Goal: Information Seeking & Learning: Learn about a topic

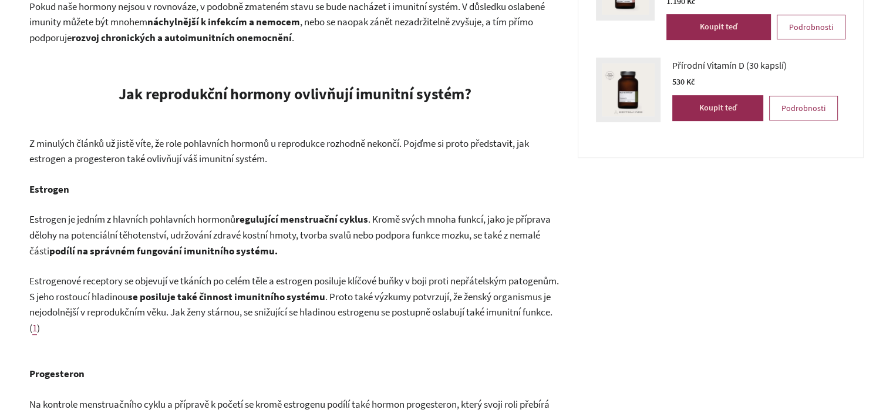
scroll to position [763, 0]
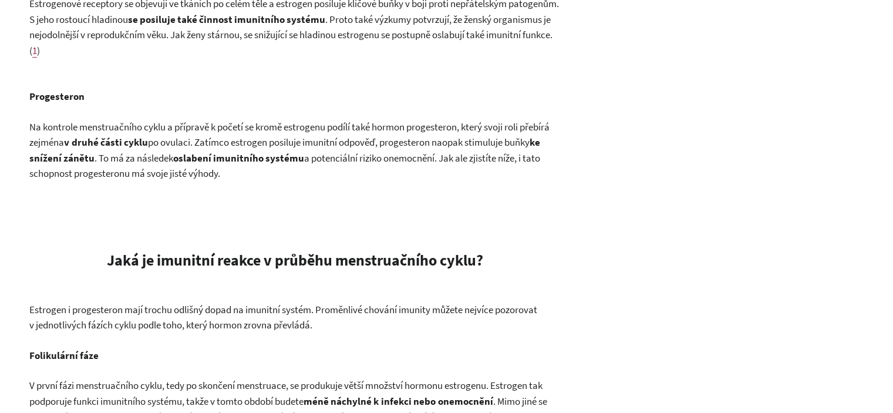
click at [256, 128] on span "Na kontrole menstruačního cyklu a přípravě k početí se kromě estrogenu podílí t…" at bounding box center [289, 134] width 520 height 29
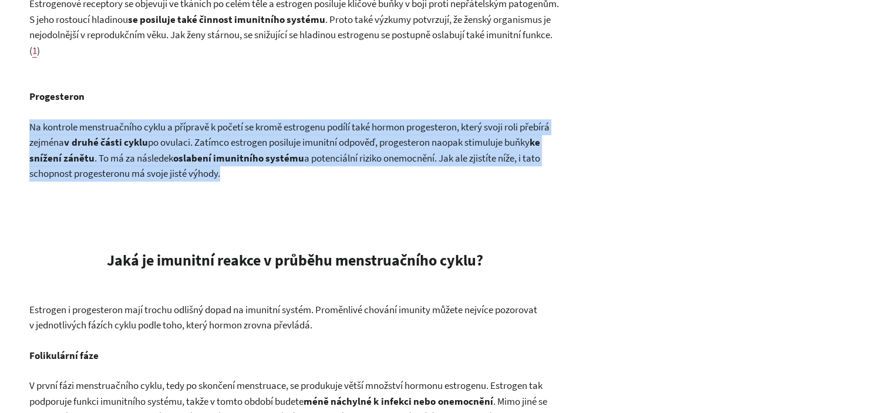
click at [256, 128] on span "Na kontrole menstruačního cyklu a přípravě k početí se kromě estrogenu podílí t…" at bounding box center [289, 134] width 520 height 29
click at [278, 152] on b "oslabení imunitního systému" at bounding box center [238, 157] width 131 height 13
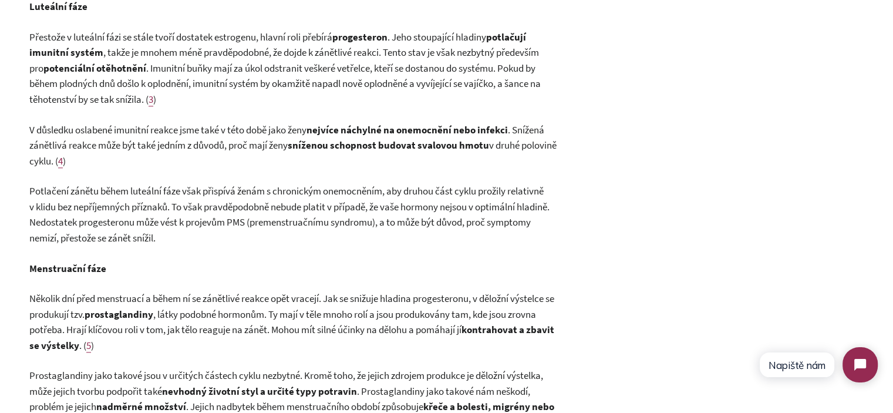
scroll to position [1233, 0]
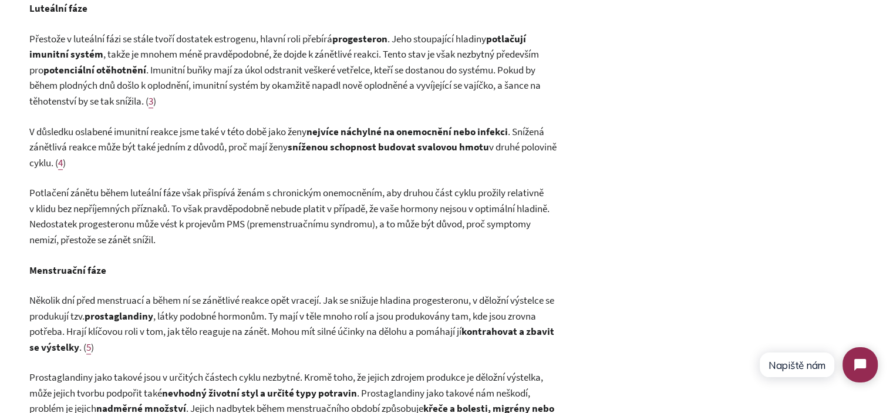
click at [232, 202] on span "Potlačení zánětu během luteální fáze však přispívá ženám s chronickým onemocněn…" at bounding box center [289, 216] width 520 height 60
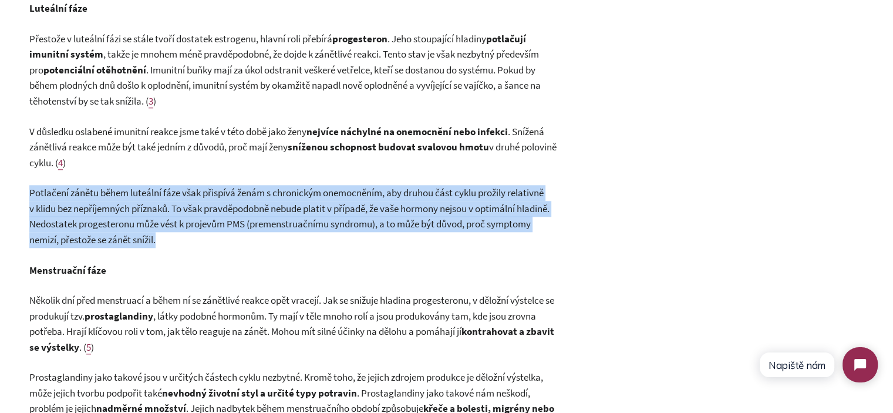
click at [232, 202] on span "Potlačení zánětu během luteální fáze však přispívá ženám s chronickým onemocněn…" at bounding box center [289, 216] width 520 height 60
click at [302, 213] on span "Potlačení zánětu během luteální fáze však přispívá ženám s chronickým onemocněn…" at bounding box center [289, 216] width 520 height 60
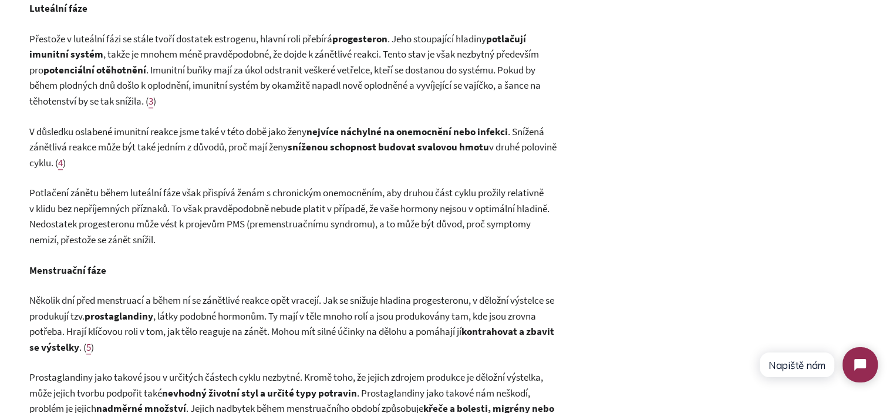
click at [336, 132] on b "nejvíce náchylné na onemocnění nebo infekci" at bounding box center [406, 131] width 201 height 13
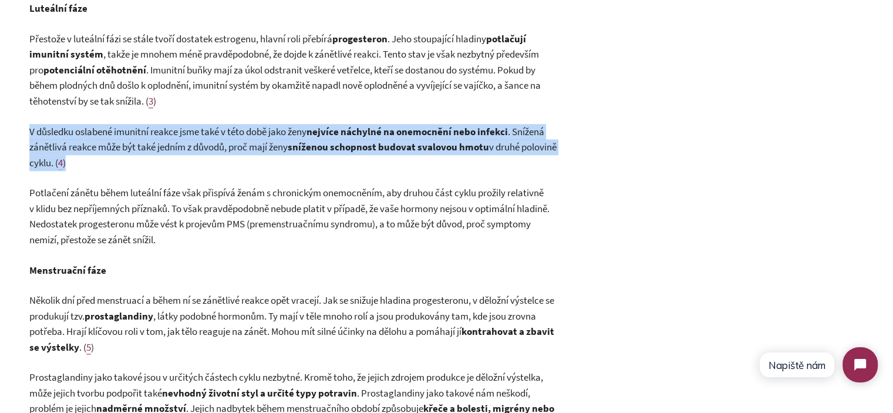
click at [336, 132] on b "nejvíce náchylné na onemocnění nebo infekci" at bounding box center [406, 131] width 201 height 13
click at [336, 155] on p "V důsledku oslabené imunitní reakce jsme také v této době jako ženy nejvíce nác…" at bounding box center [294, 147] width 531 height 47
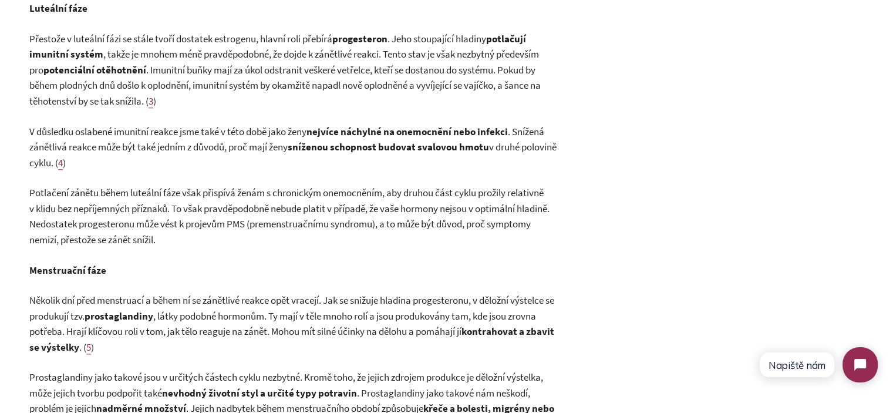
click at [271, 203] on span "Potlačení zánětu během luteální fáze však přispívá ženám s chronickým onemocněn…" at bounding box center [289, 216] width 520 height 60
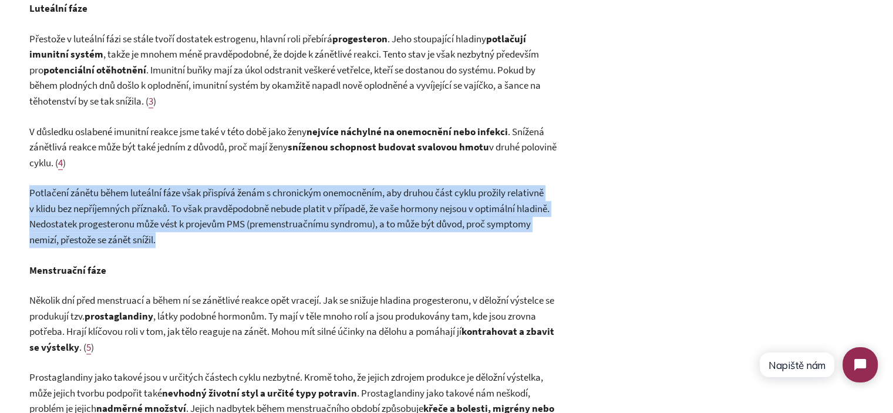
click at [271, 203] on span "Potlačení zánětu během luteální fáze však přispívá ženám s chronickým onemocněn…" at bounding box center [289, 216] width 520 height 60
click at [251, 221] on span "Potlačení zánětu během luteální fáze však přispívá ženám s chronickým onemocněn…" at bounding box center [289, 216] width 520 height 60
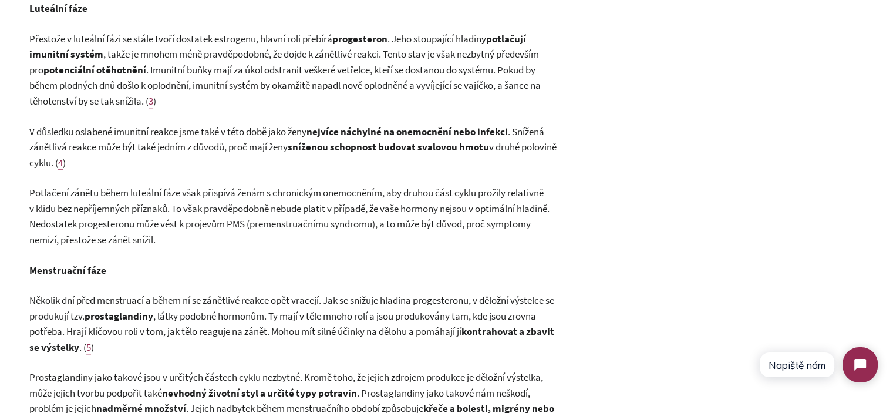
click at [56, 68] on b "potenciální otěhotnění" at bounding box center [94, 69] width 103 height 13
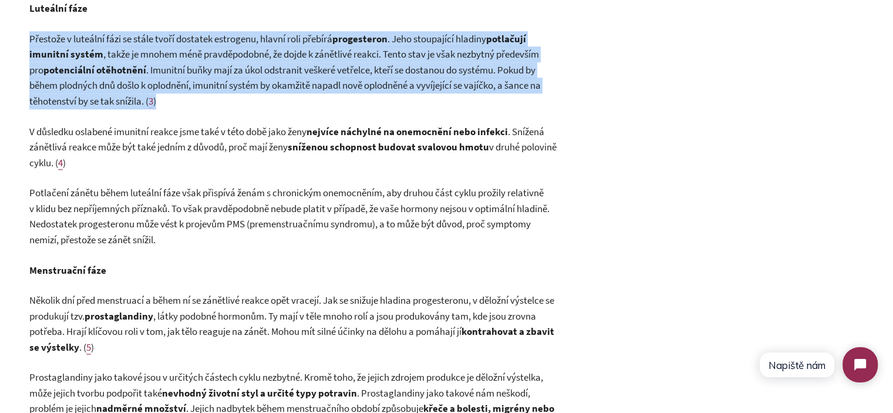
click at [56, 68] on b "potenciální otěhotnění" at bounding box center [94, 69] width 103 height 13
click at [287, 56] on span ", takže je mnohem méně pravděpodobné, že dojde k zánětlivé reakci. Tento stav j…" at bounding box center [284, 62] width 510 height 29
drag, startPoint x: 295, startPoint y: 38, endPoint x: 296, endPoint y: 102, distance: 63.4
click at [296, 102] on p "Přestože v luteální fázi se stále tvoří dostatek estrogenu, hlavní roli přebírá…" at bounding box center [294, 70] width 531 height 78
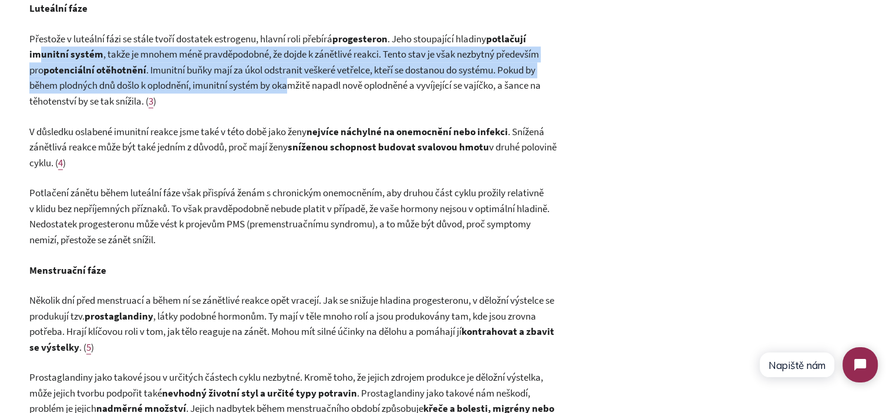
drag, startPoint x: 296, startPoint y: 92, endPoint x: 36, endPoint y: 48, distance: 263.2
click at [36, 48] on p "Přestože v luteální fázi se stále tvoří dostatek estrogenu, hlavní roli přebírá…" at bounding box center [294, 70] width 531 height 78
click at [143, 62] on p "Přestože v luteální fázi se stále tvoří dostatek estrogenu, hlavní roli přebírá…" at bounding box center [294, 70] width 531 height 78
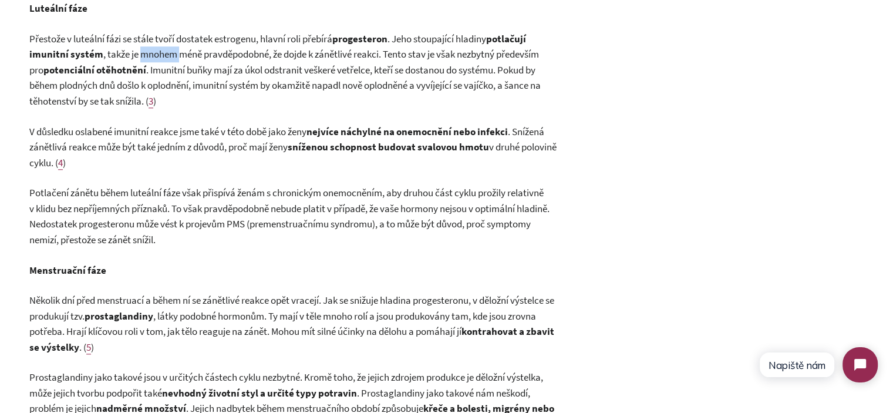
click at [143, 62] on p "Přestože v luteální fázi se stále tvoří dostatek estrogenu, hlavní roli přebírá…" at bounding box center [294, 70] width 531 height 78
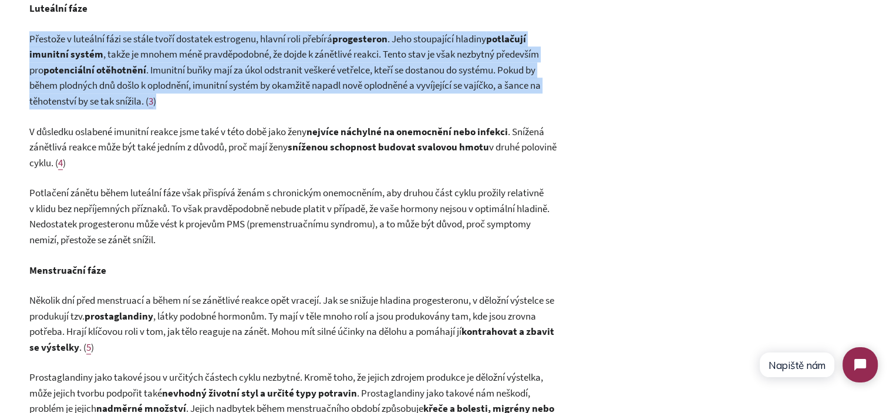
click at [143, 62] on p "Přestože v luteální fázi se stále tvoří dostatek estrogenu, hlavní roli přebírá…" at bounding box center [294, 70] width 531 height 78
click at [256, 77] on p "Přestože v luteální fázi se stále tvoří dostatek estrogenu, hlavní roli přebírá…" at bounding box center [294, 70] width 531 height 78
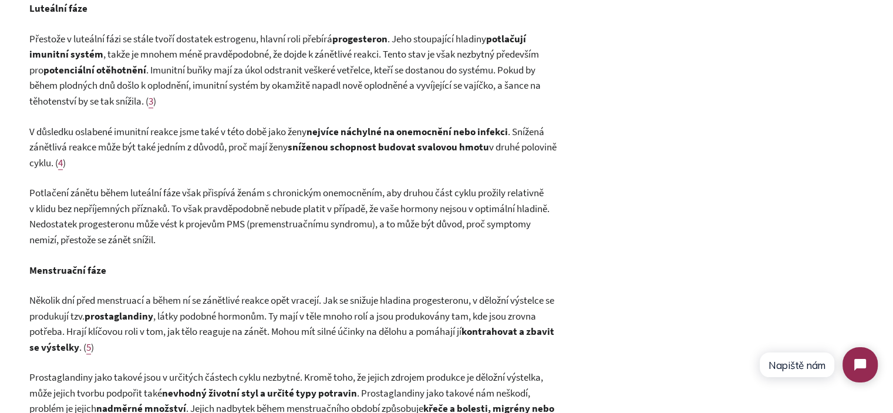
click at [256, 82] on span ". Imunitní buňky mají za úkol odstranit veškeré vetřelce, kteří se dostanou do …" at bounding box center [284, 85] width 511 height 44
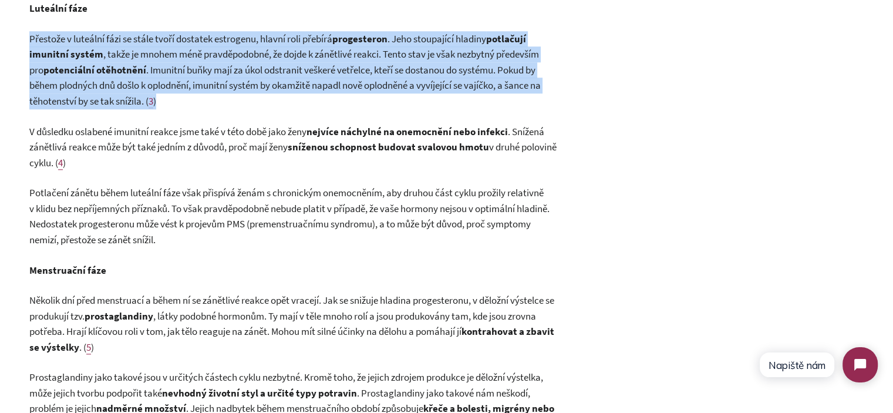
click at [256, 82] on span ". Imunitní buňky mají za úkol odstranit veškeré vetřelce, kteří se dostanou do …" at bounding box center [284, 85] width 511 height 44
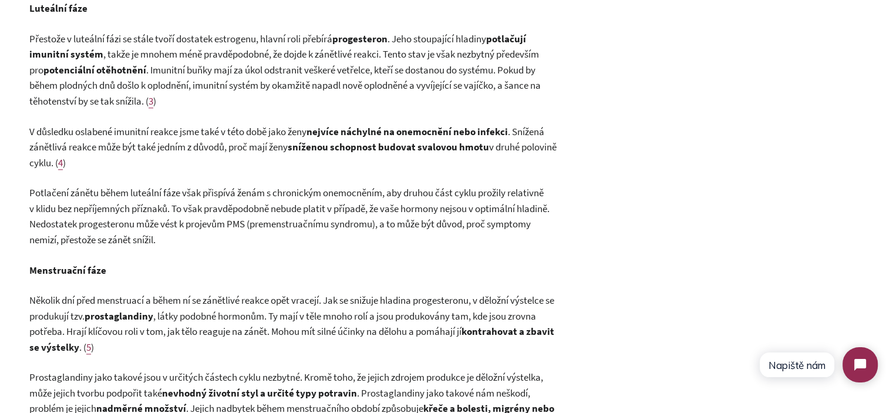
click at [274, 117] on div "Imunitní systém a hormonální zdraví jsou dvě velmi složité oblasti, o nichž vět…" at bounding box center [294, 9] width 531 height 1671
click at [278, 138] on p "V důsledku oslabené imunitní reakce jsme také v této době jako ženy nejvíce nác…" at bounding box center [294, 147] width 531 height 47
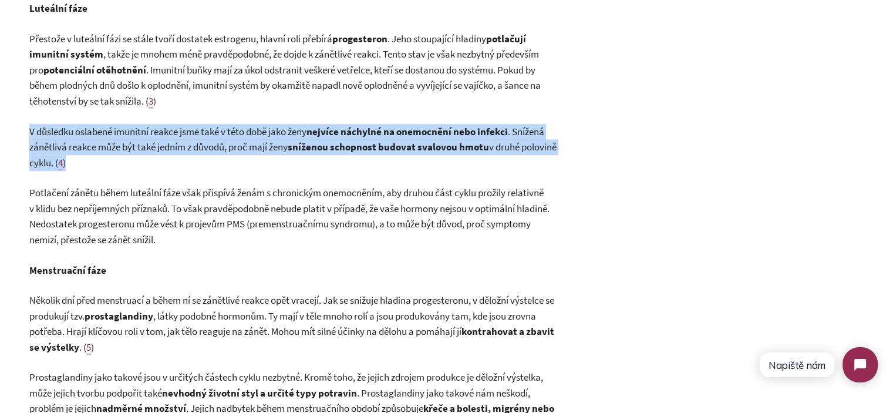
click at [278, 138] on p "V důsledku oslabené imunitní reakce jsme také v této době jako ženy nejvíce nác…" at bounding box center [294, 147] width 531 height 47
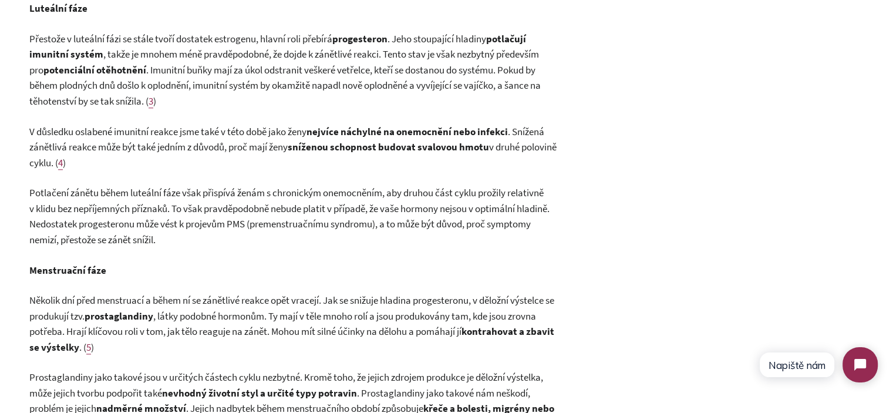
click at [309, 177] on div "Imunitní systém a hormonální zdraví jsou dvě velmi složité oblasti, o nichž vět…" at bounding box center [294, 9] width 531 height 1671
click at [254, 201] on p "Potlačení zánětu během luteální fáze však přispívá ženám s chronickým onemocněn…" at bounding box center [294, 216] width 531 height 62
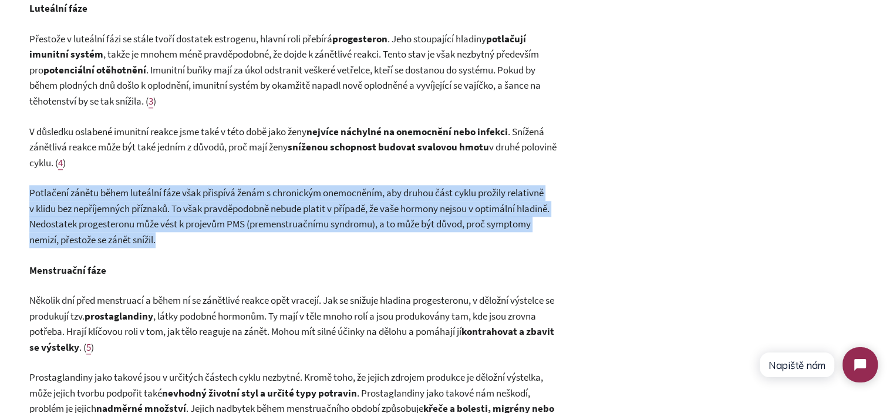
click at [254, 201] on span "Potlačení zánětu během luteální fáze však přispívá ženám s chronickým onemocněn…" at bounding box center [289, 216] width 520 height 60
click at [49, 191] on span "Potlačení zánětu během luteální fáze však přispívá ženám s chronickým onemocněn…" at bounding box center [289, 216] width 520 height 60
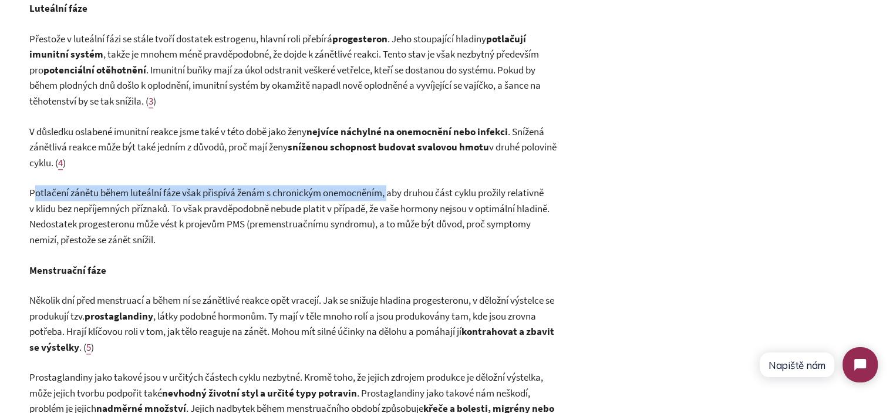
drag, startPoint x: 391, startPoint y: 194, endPoint x: 33, endPoint y: 198, distance: 357.6
click at [33, 198] on span "Potlačení zánětu během luteální fáze však přispívá ženám s chronickým onemocněn…" at bounding box center [289, 216] width 520 height 60
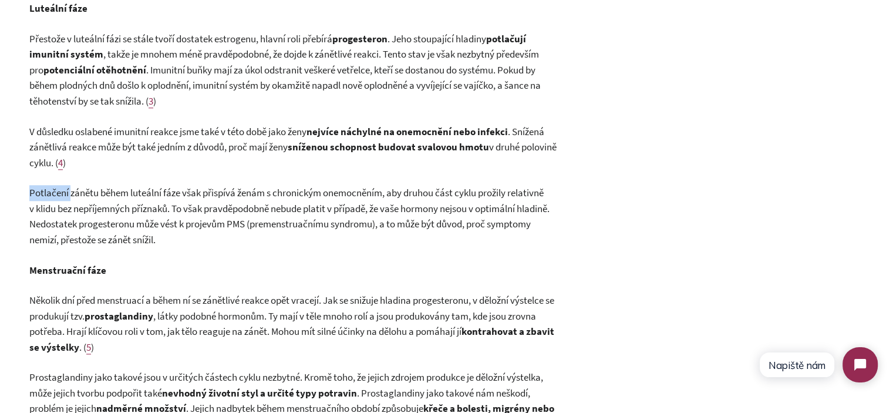
click at [33, 198] on span "Potlačení zánětu během luteální fáze však přispívá ženám s chronickým onemocněn…" at bounding box center [289, 216] width 520 height 60
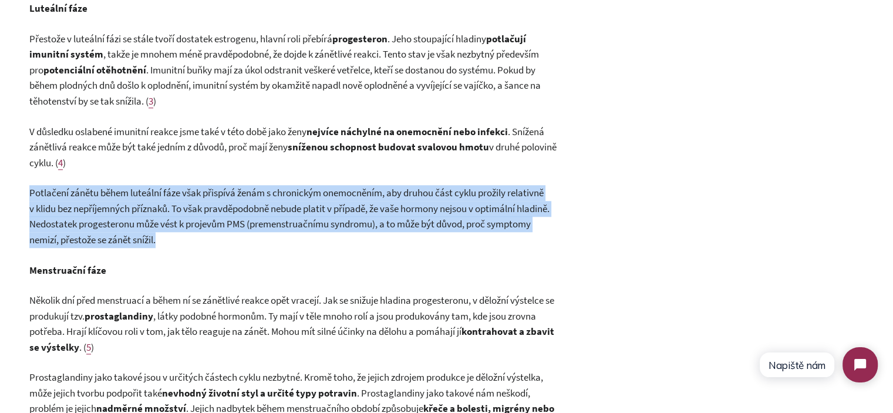
click at [33, 198] on span "Potlačení zánětu během luteální fáze však přispívá ženám s chronickým onemocněn…" at bounding box center [289, 216] width 520 height 60
click at [245, 229] on span "Potlačení zánětu během luteální fáze však přispívá ženám s chronickým onemocněn…" at bounding box center [289, 216] width 520 height 60
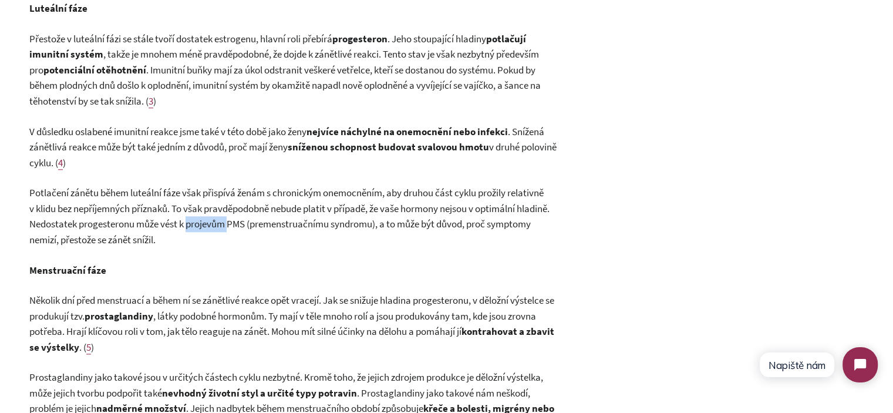
click at [245, 229] on span "Potlačení zánětu během luteální fáze však přispívá ženám s chronickým onemocněn…" at bounding box center [289, 216] width 520 height 60
click at [292, 233] on p "Potlačení zánětu během luteální fáze však přispívá ženám s chronickým onemocněn…" at bounding box center [294, 216] width 531 height 62
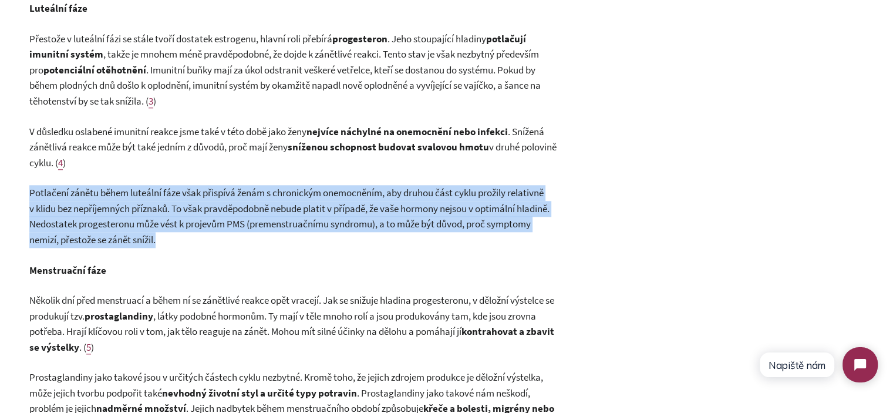
click at [292, 233] on p "Potlačení zánětu během luteální fáze však přispívá ženám s chronickým onemocněn…" at bounding box center [294, 216] width 531 height 62
click at [321, 237] on p "Potlačení zánětu během luteální fáze však přispívá ženám s chronickým onemocněn…" at bounding box center [294, 216] width 531 height 62
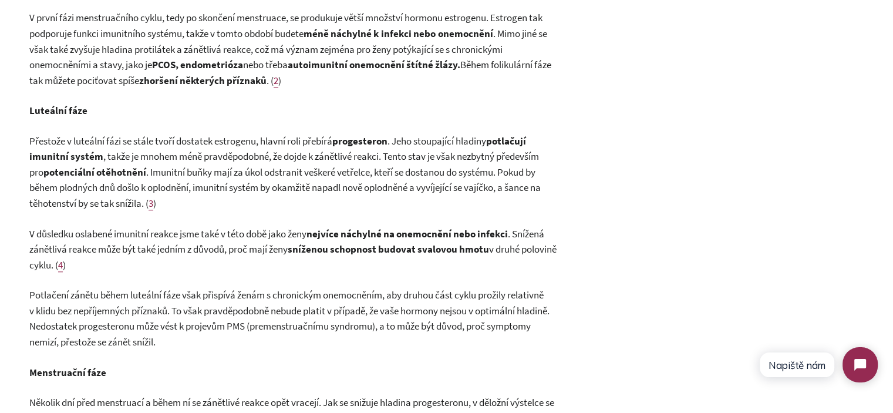
scroll to position [1057, 0]
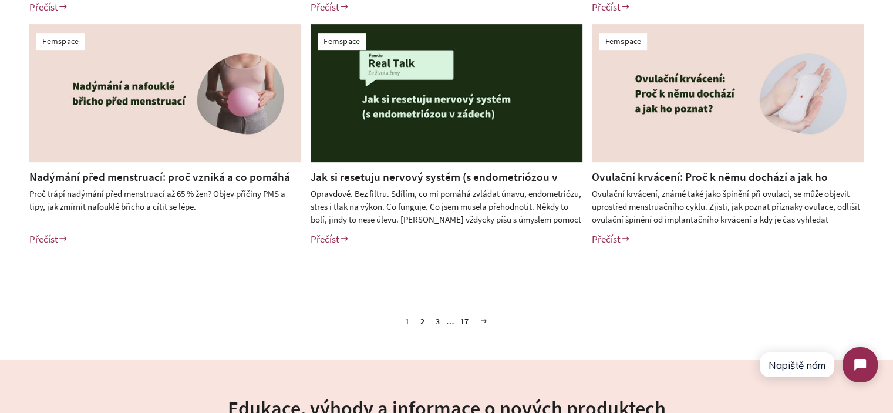
click at [439, 174] on link "Jak si resetuju nervový systém (s endometriózou v zádech)" at bounding box center [434, 185] width 247 height 30
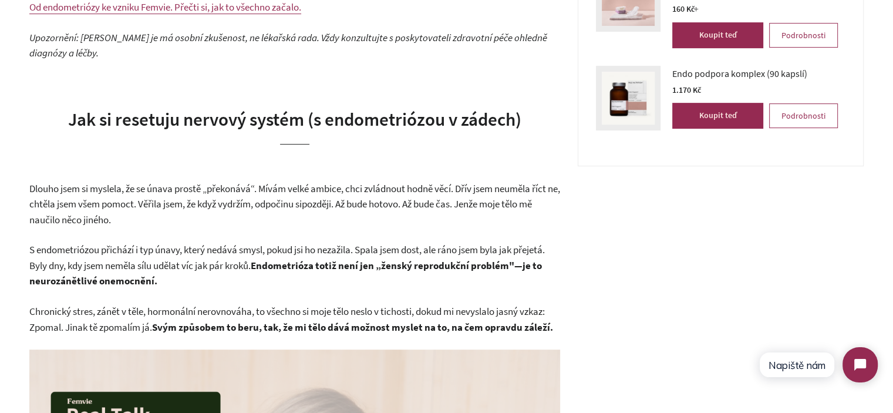
click at [220, 186] on span "Dlouho jsem si myslela, že se únava prostě „překonává“. Mívám velké ambice, chc…" at bounding box center [294, 196] width 531 height 29
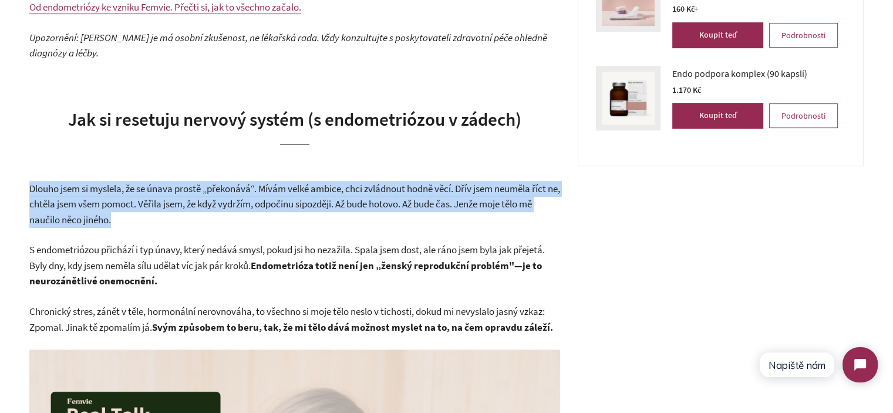
click at [220, 186] on span "Dlouho jsem si myslela, že se únava prostě „překonává“. Mívám velké ambice, chc…" at bounding box center [294, 196] width 531 height 29
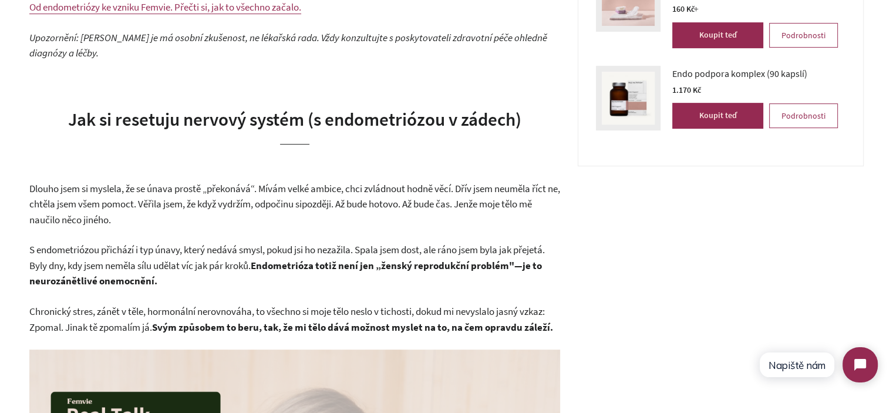
click at [160, 119] on span "Jak si resetuju nervový systém (s endometriózou v zádech)" at bounding box center [294, 118] width 453 height 23
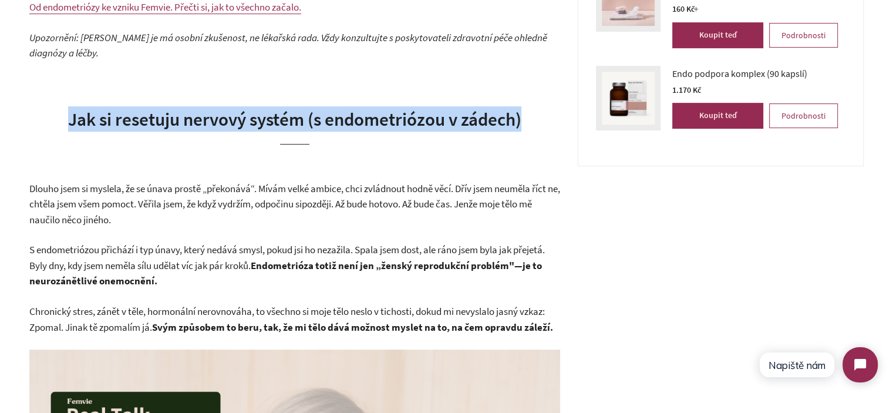
click at [160, 119] on span "Jak si resetuju nervový systém (s endometriózou v zádech)" at bounding box center [294, 118] width 453 height 23
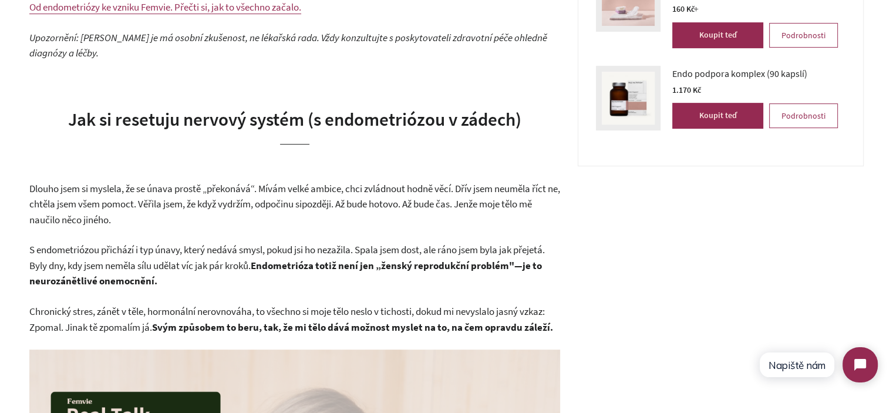
click at [198, 206] on span "Dlouho jsem si myslela, že se únava prostě „překonává“. Mívám velké ambice, chc…" at bounding box center [294, 196] width 531 height 29
click at [217, 208] on span "Dlouho jsem si myslela, že se únava prostě „překonává“. Mívám velké ambice, chc…" at bounding box center [294, 196] width 531 height 29
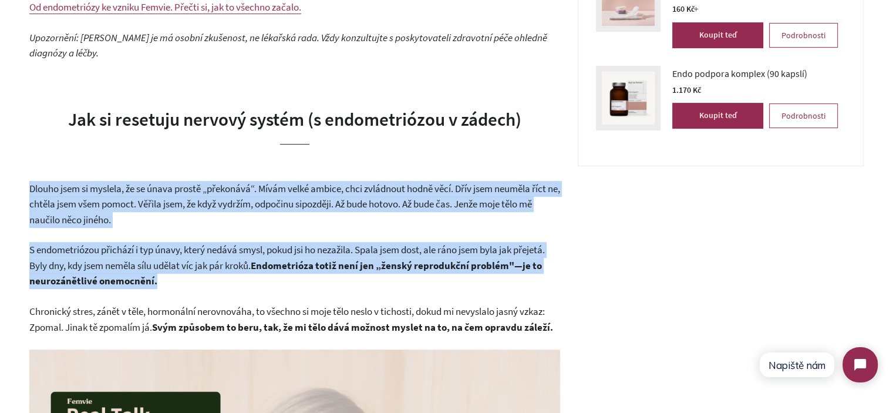
drag, startPoint x: 217, startPoint y: 208, endPoint x: 285, endPoint y: 291, distance: 107.1
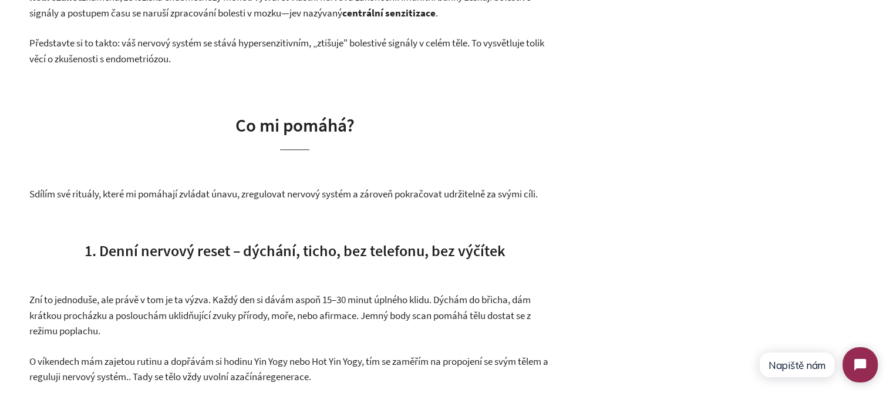
scroll to position [1820, 0]
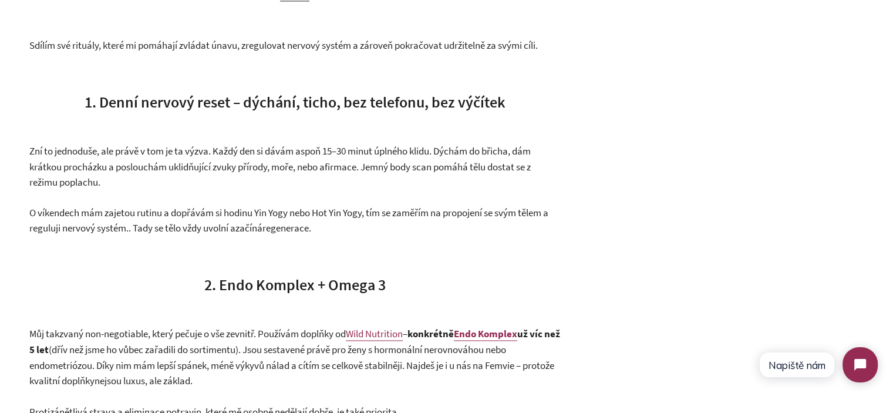
click at [331, 217] on span "O víkendech mám zajetou rutinu a dopřávám si hodinu Yin Yogy nebo Hot Yin Yogy,…" at bounding box center [288, 220] width 519 height 29
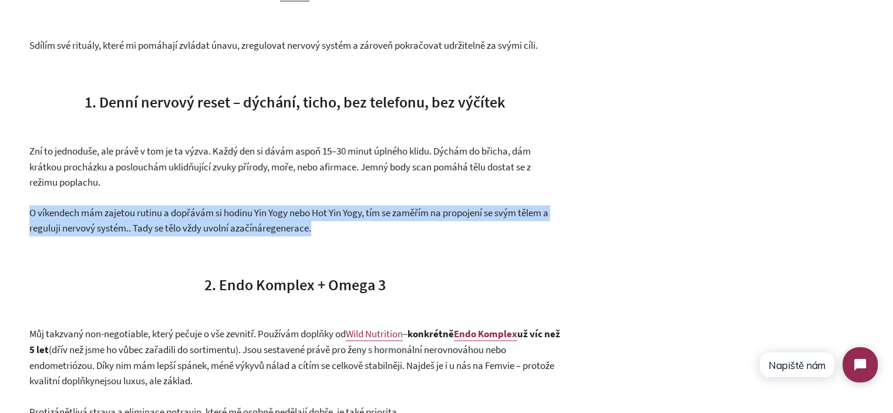
click at [331, 217] on span "O víkendech mám zajetou rutinu a dopřávám si hodinu Yin Yogy nebo Hot Yin Yogy,…" at bounding box center [288, 220] width 519 height 29
click at [400, 234] on p "O víkendech mám zajetou rutinu a dopřávám si hodinu Yin Yogy nebo Hot Yin Yogy,…" at bounding box center [294, 220] width 531 height 31
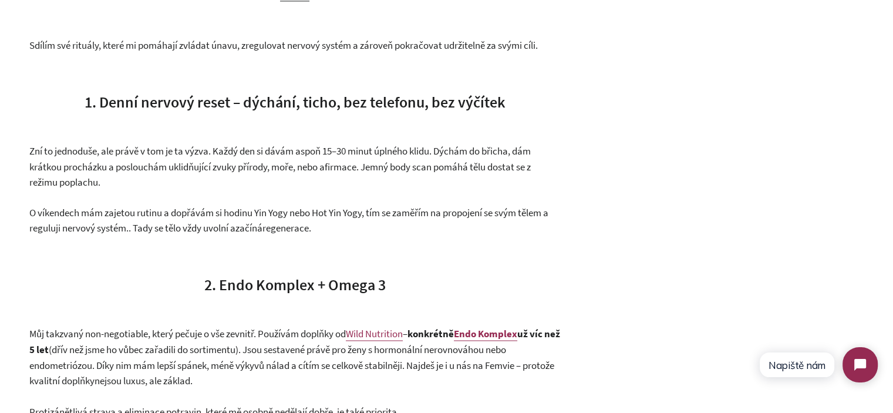
click at [257, 164] on span "30 minut úplného klidu. Dýchám do břicha, dám krátkou procházku a poslouchám uk…" at bounding box center [279, 166] width 501 height 44
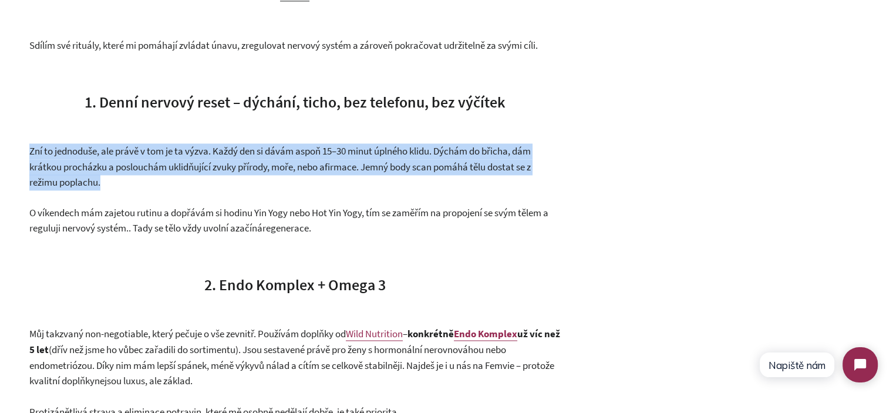
click at [257, 164] on span "30 minut úplného klidu. Dýchám do břicha, dám krátkou procházku a poslouchám uk…" at bounding box center [279, 166] width 501 height 44
click at [331, 176] on p "Zní to jednoduše, ale právě v tom je ta výzva. Každý den si dávám aspoň 15 – 30…" at bounding box center [294, 166] width 531 height 47
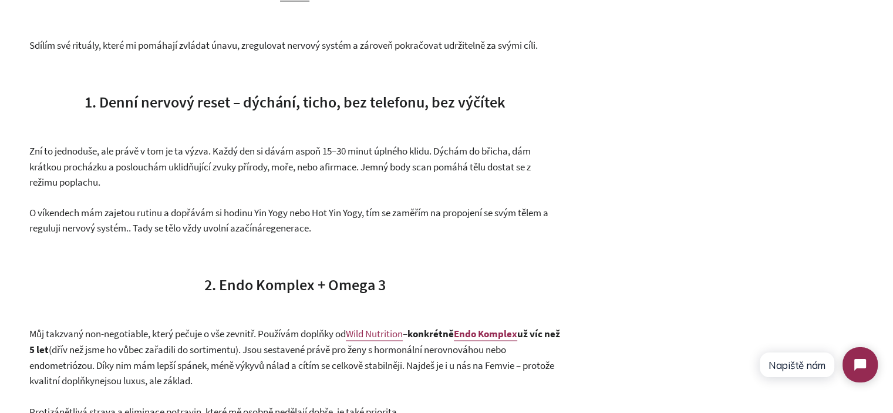
click at [331, 176] on p "Zní to jednoduše, ale právě v tom je ta výzva. Každý den si dávám aspoň 15 – 30…" at bounding box center [294, 166] width 531 height 47
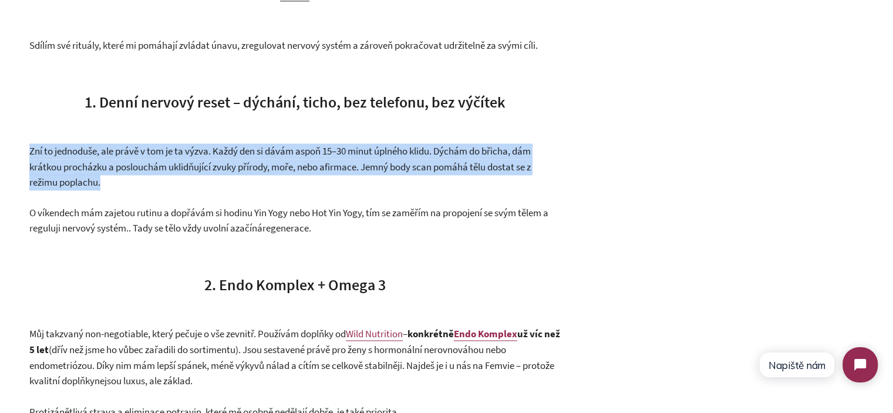
click at [331, 176] on p "Zní to jednoduše, ale právě v tom je ta výzva. Každý den si dávám aspoň 15 – 30…" at bounding box center [294, 166] width 531 height 47
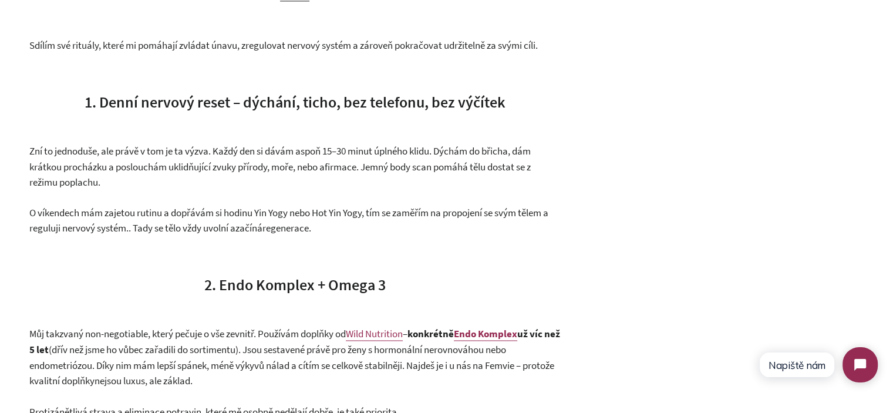
click at [356, 205] on p "O víkendech mám zajetou rutinu a dopřávám si hodinu Yin Yogy nebo Hot Yin Yogy,…" at bounding box center [294, 220] width 531 height 31
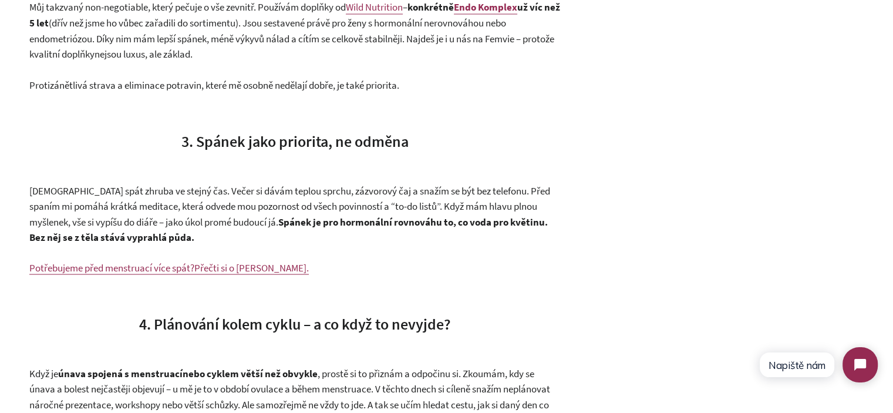
scroll to position [2172, 0]
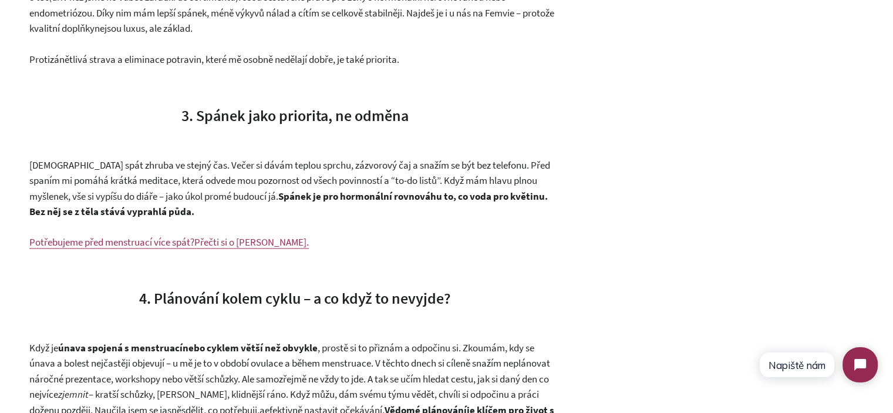
click at [215, 113] on span "3. Spánek jako priorita, ne odměna" at bounding box center [294, 114] width 227 height 19
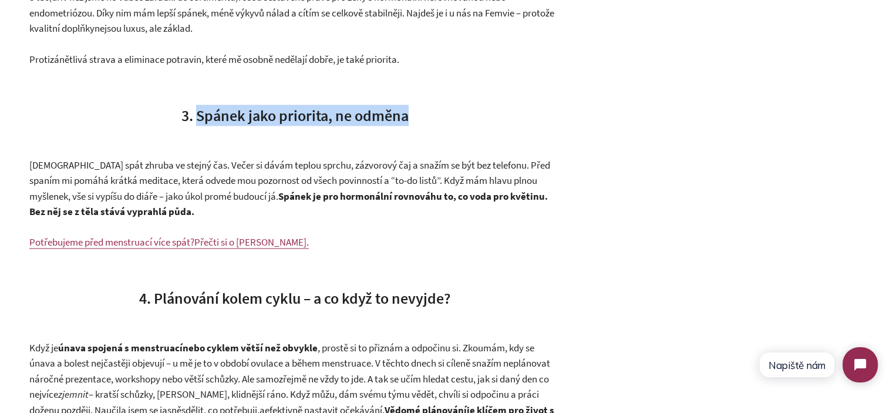
drag, startPoint x: 215, startPoint y: 113, endPoint x: 353, endPoint y: 112, distance: 138.6
click at [353, 112] on span "3. Spánek jako priorita, ne odměna" at bounding box center [294, 114] width 227 height 19
drag, startPoint x: 353, startPoint y: 112, endPoint x: 218, endPoint y: 118, distance: 135.2
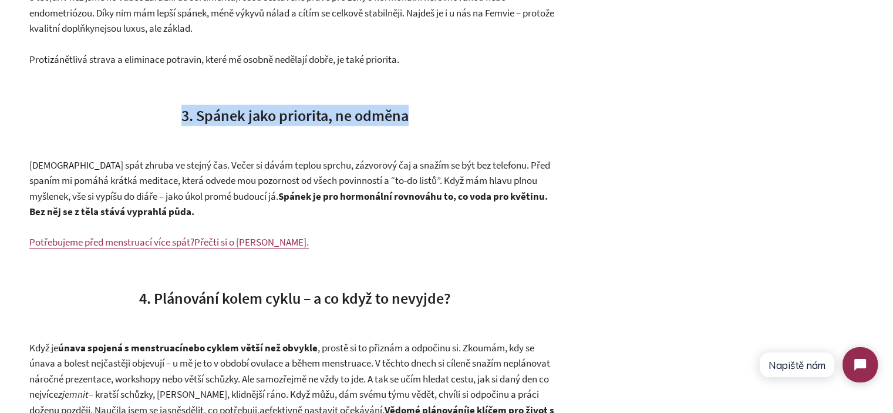
click at [220, 118] on span "3. Spánek jako priorita, ne odměna" at bounding box center [294, 114] width 227 height 19
click at [218, 118] on span "3. Spánek jako priorita, ne odměna" at bounding box center [294, 114] width 227 height 19
click at [369, 118] on span "3. Spánek jako priorita, ne odměna" at bounding box center [294, 114] width 227 height 19
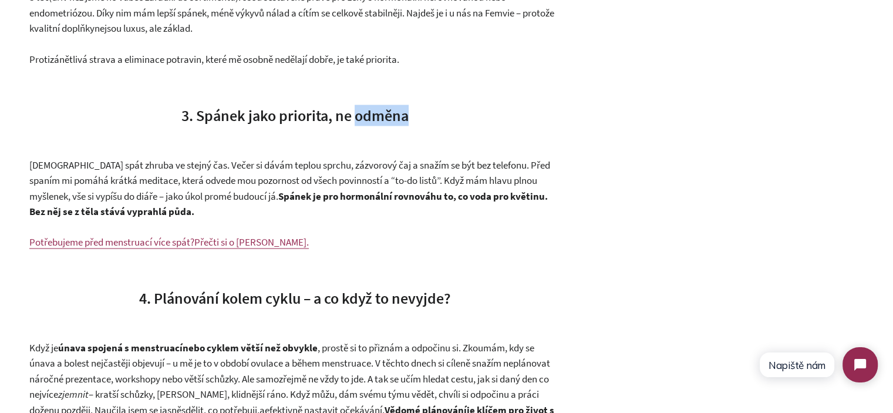
click at [369, 118] on span "3. Spánek jako priorita, ne odměna" at bounding box center [294, 114] width 227 height 19
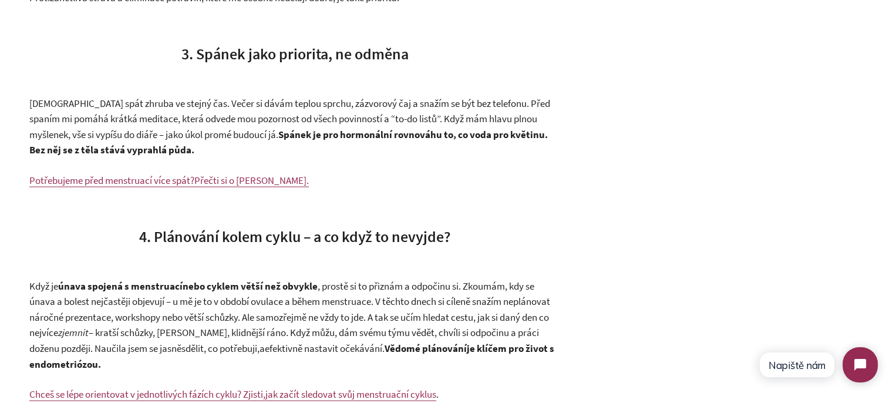
scroll to position [2231, 0]
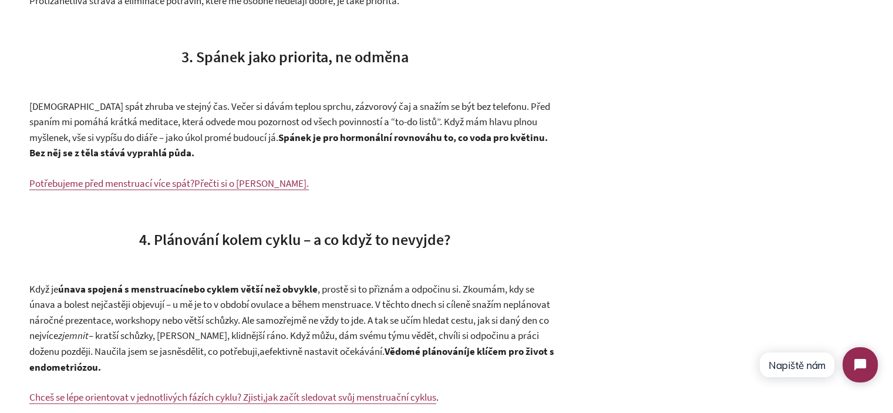
click at [218, 65] on span "3. Spánek jako priorita, ne odměna" at bounding box center [294, 55] width 227 height 19
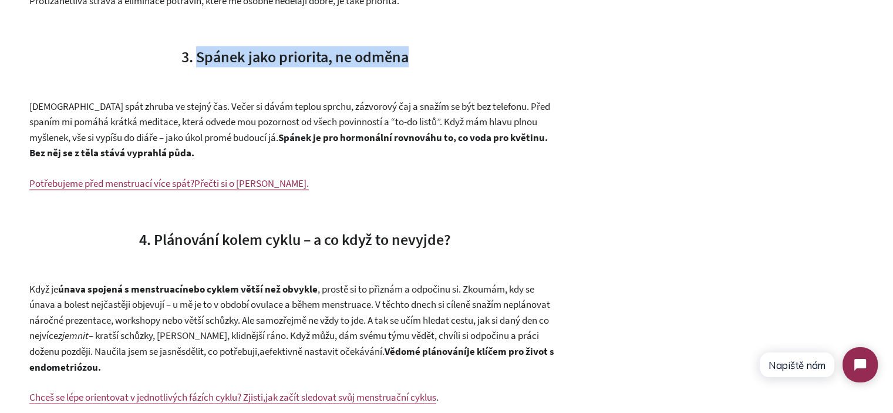
drag, startPoint x: 218, startPoint y: 65, endPoint x: 416, endPoint y: 65, distance: 198.5
click at [416, 65] on h3 "3. Spánek jako priorita, ne odměna" at bounding box center [294, 56] width 531 height 21
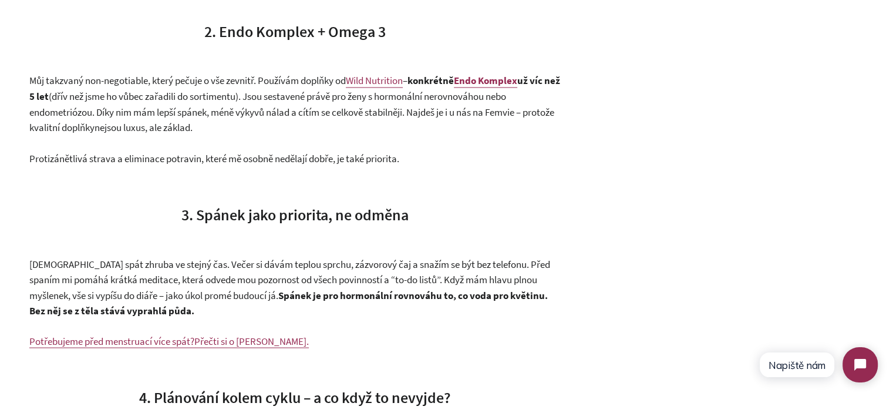
scroll to position [2055, 0]
